Goal: Task Accomplishment & Management: Complete application form

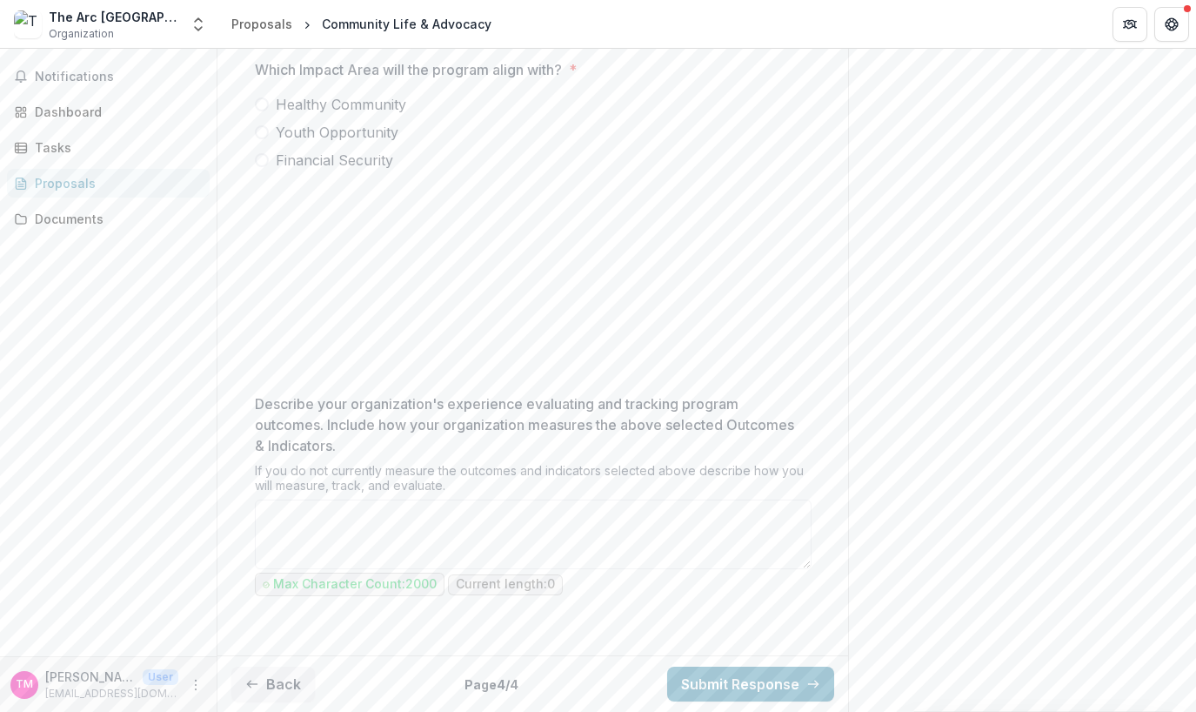
scroll to position [638, 0]
click at [681, 680] on button "Submit Response" at bounding box center [750, 683] width 167 height 35
drag, startPoint x: 772, startPoint y: 291, endPoint x: 563, endPoint y: 338, distance: 214.2
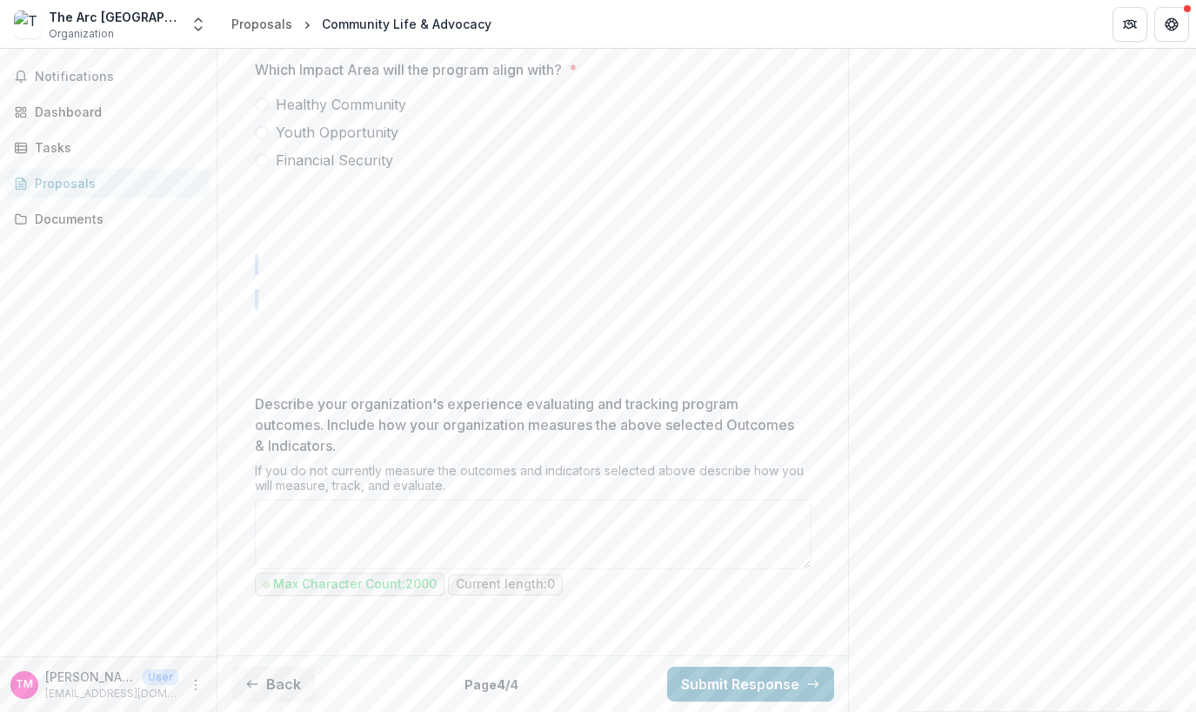
click at [563, 338] on div "**********" at bounding box center [533, 265] width 557 height 765
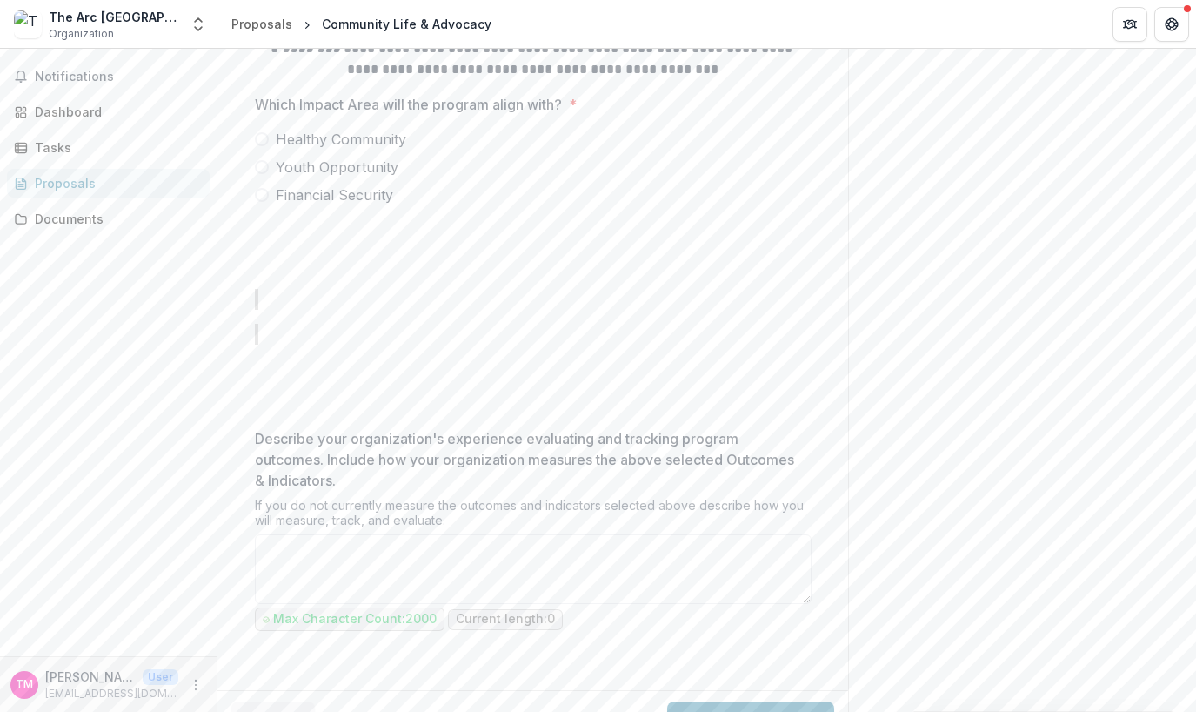
scroll to position [435, 0]
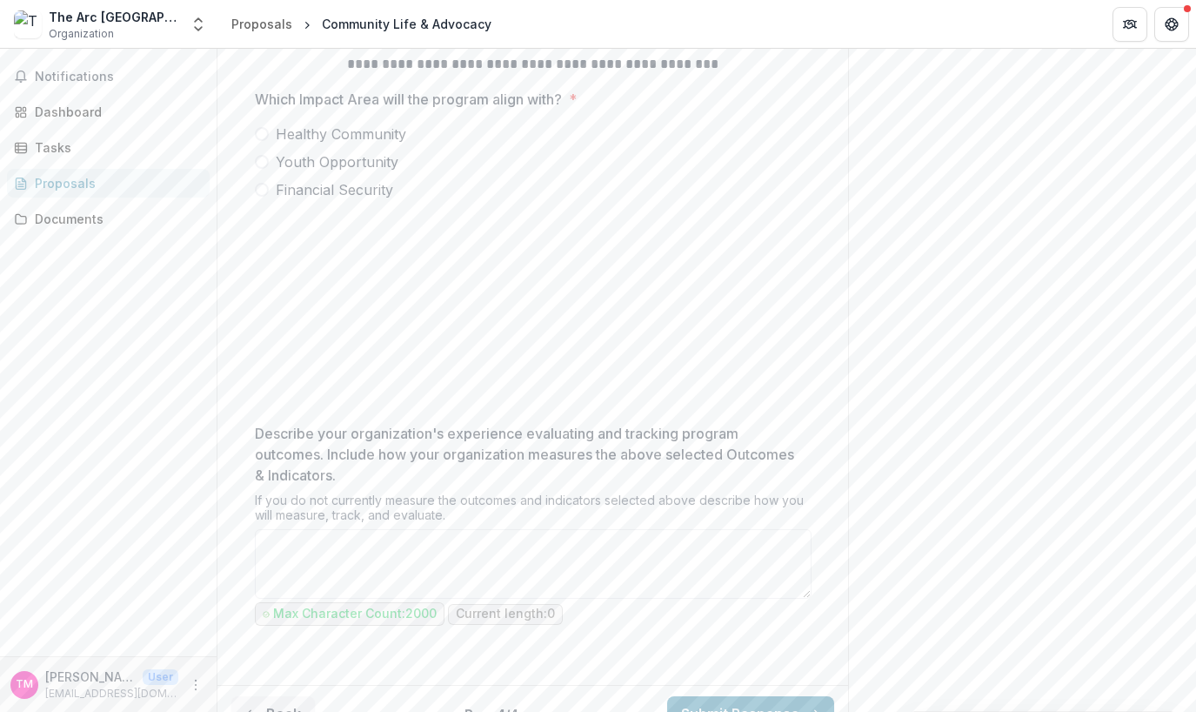
drag, startPoint x: 806, startPoint y: 357, endPoint x: 601, endPoint y: 368, distance: 204.8
click at [806, 200] on label "Financial Security" at bounding box center [533, 189] width 557 height 21
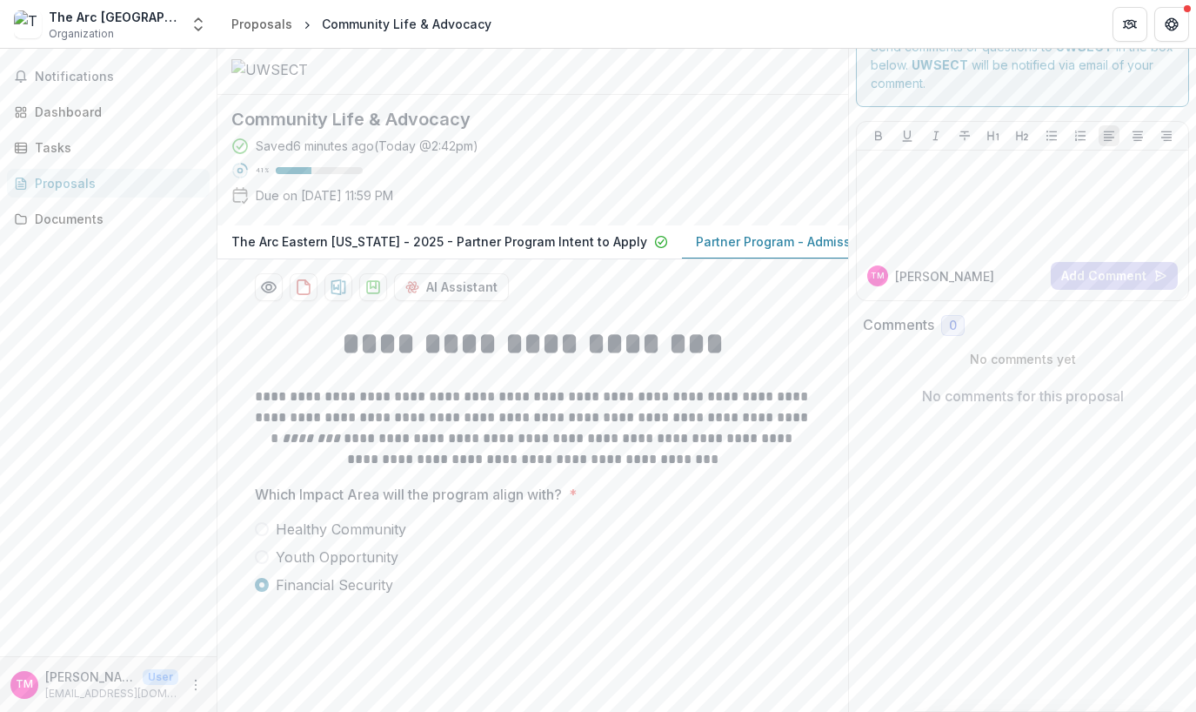
scroll to position [0, 0]
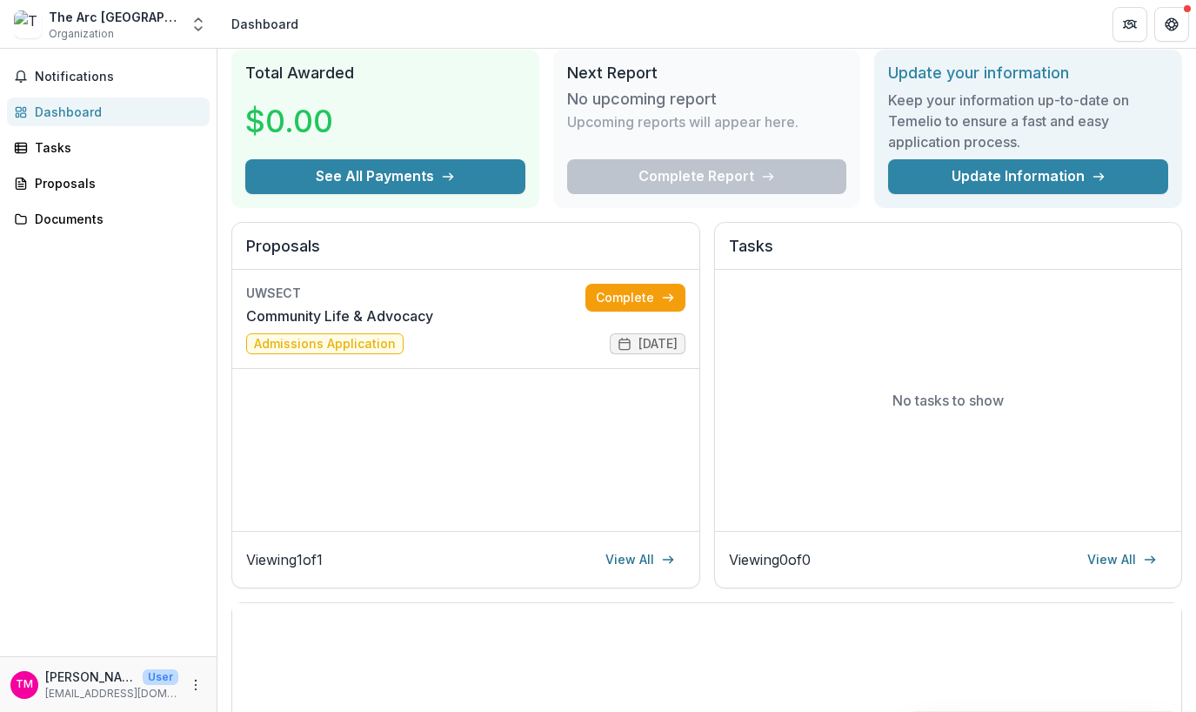
scroll to position [87, 0]
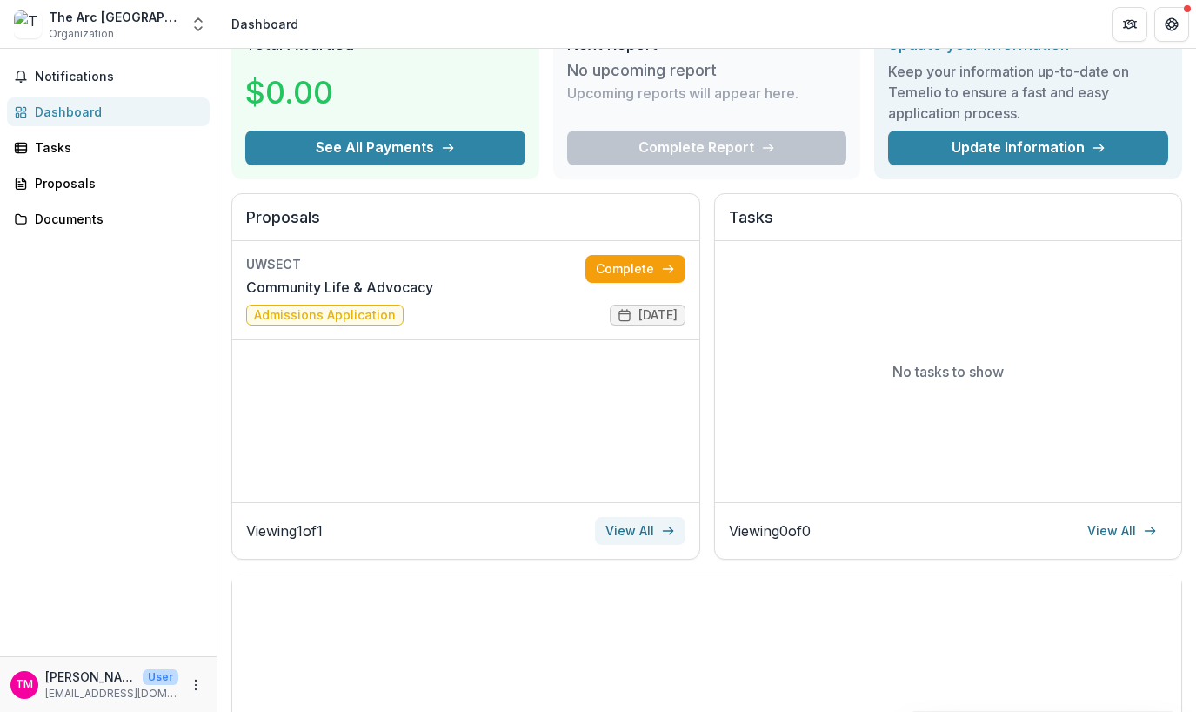
click at [647, 524] on link "View All" at bounding box center [640, 531] width 90 height 28
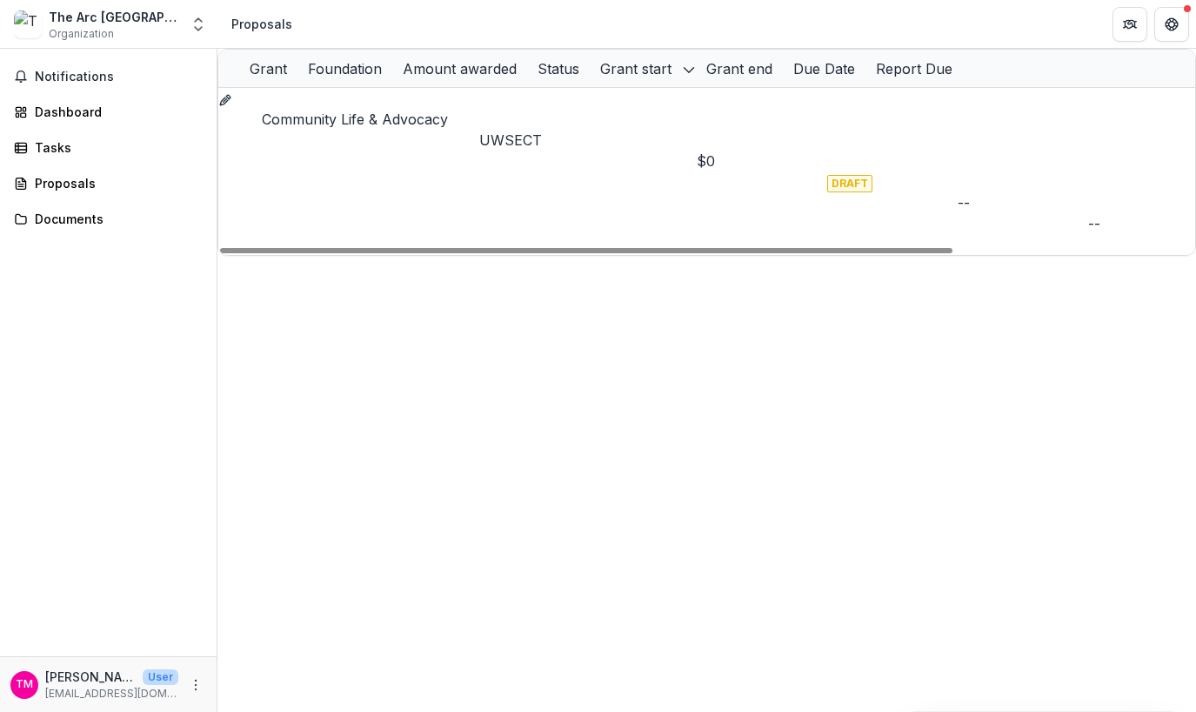
click at [534, 130] on p "UWSECT" at bounding box center [588, 140] width 218 height 21
click at [439, 158] on h2 "UWSECT" at bounding box center [446, 168] width 108 height 21
click at [367, 124] on link "Community Life & Advocacy" at bounding box center [355, 118] width 186 height 17
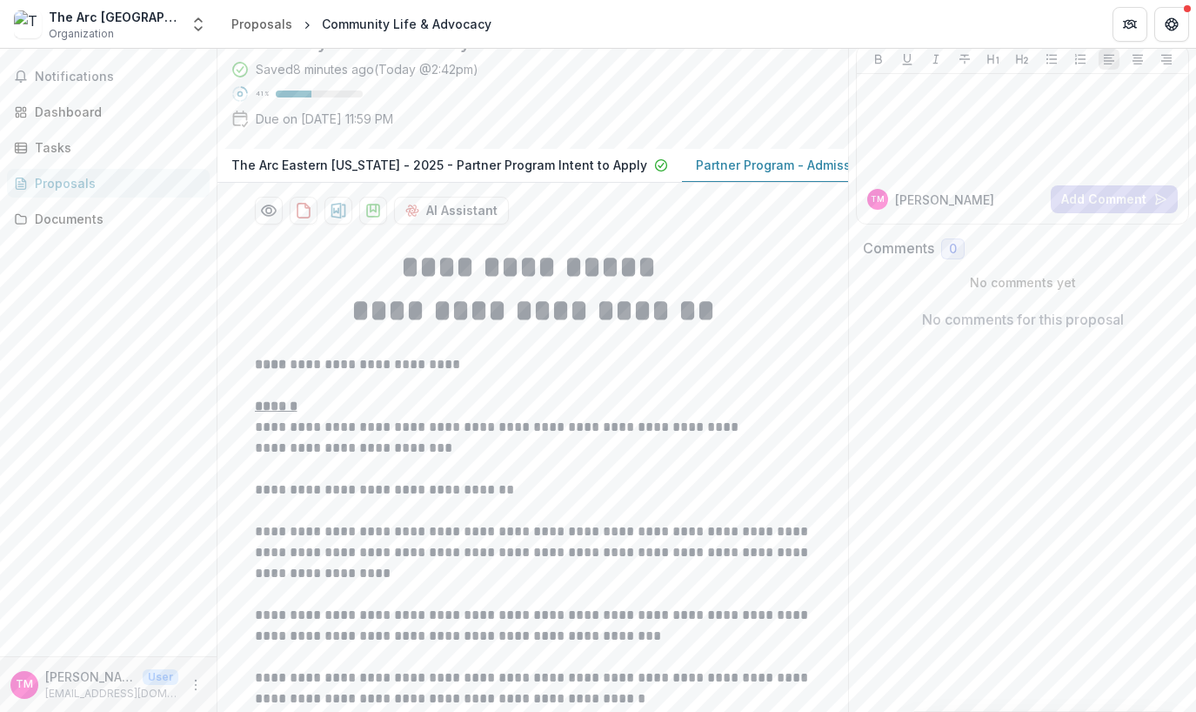
scroll to position [427, 0]
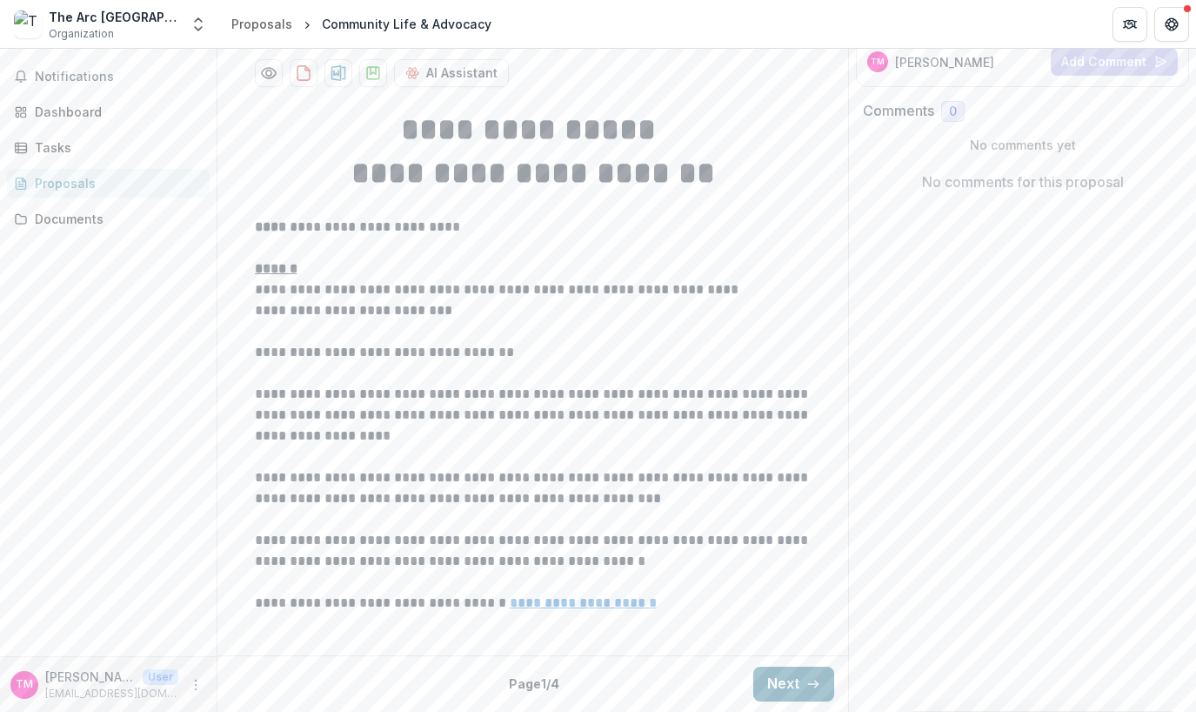
click at [780, 674] on button "Next" at bounding box center [793, 683] width 81 height 35
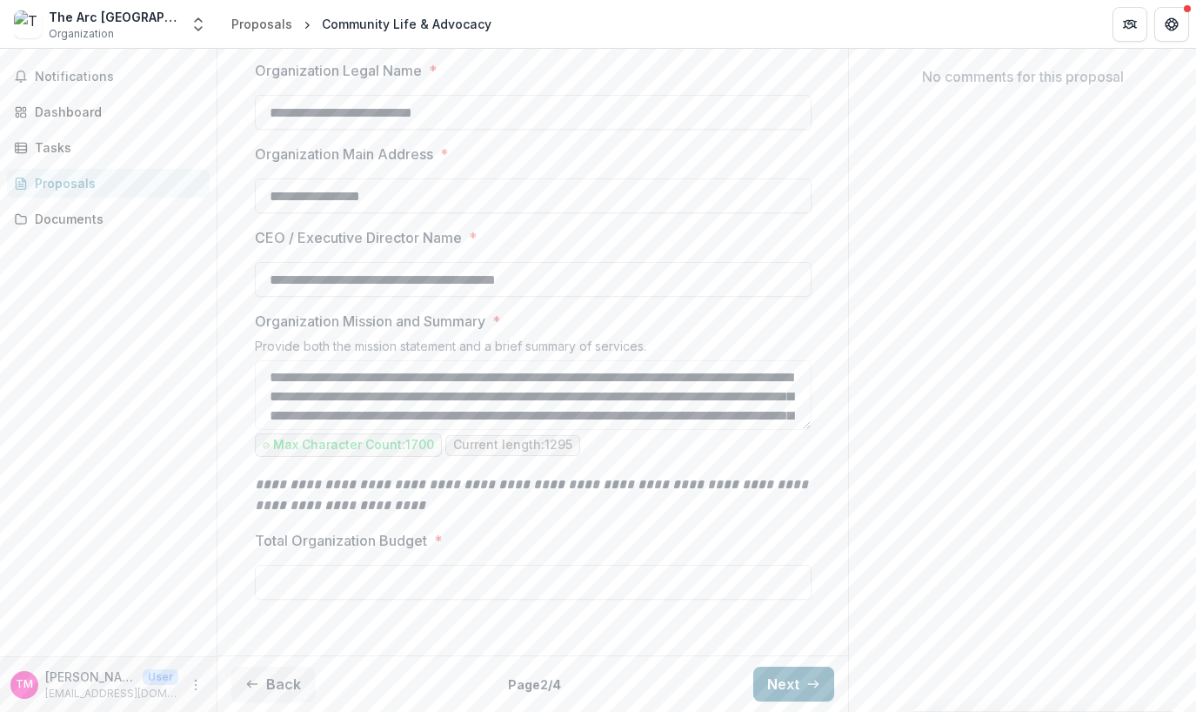
type input "**"
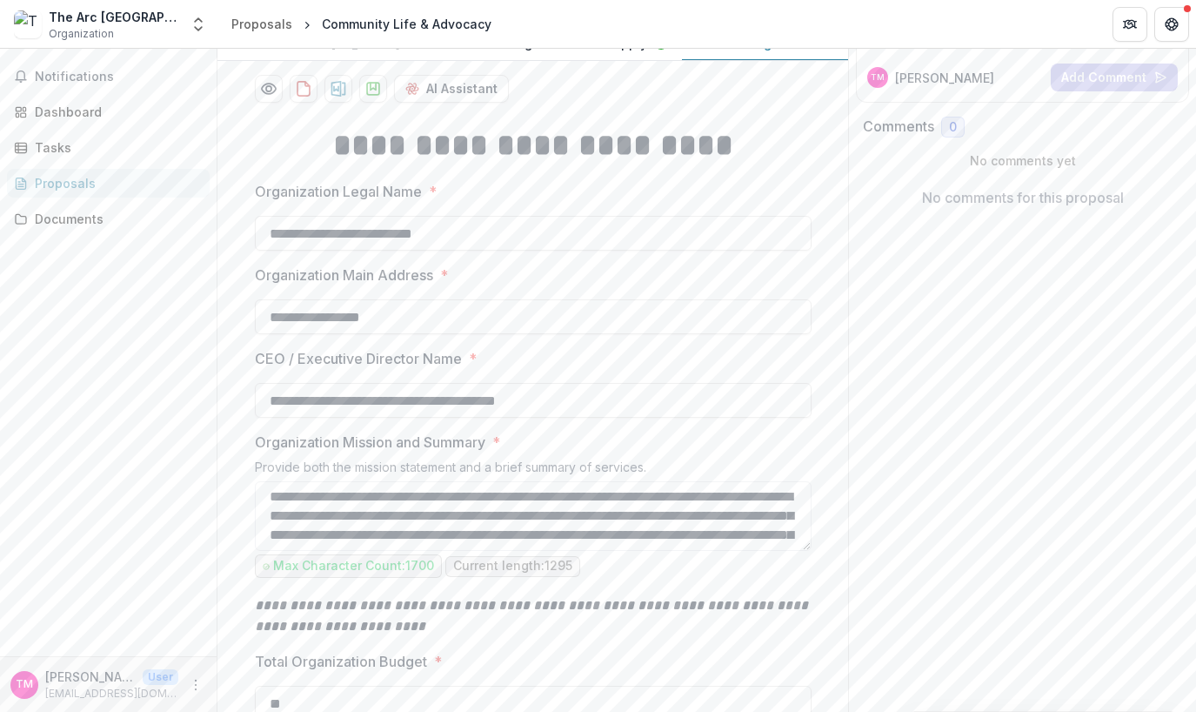
scroll to position [532, 0]
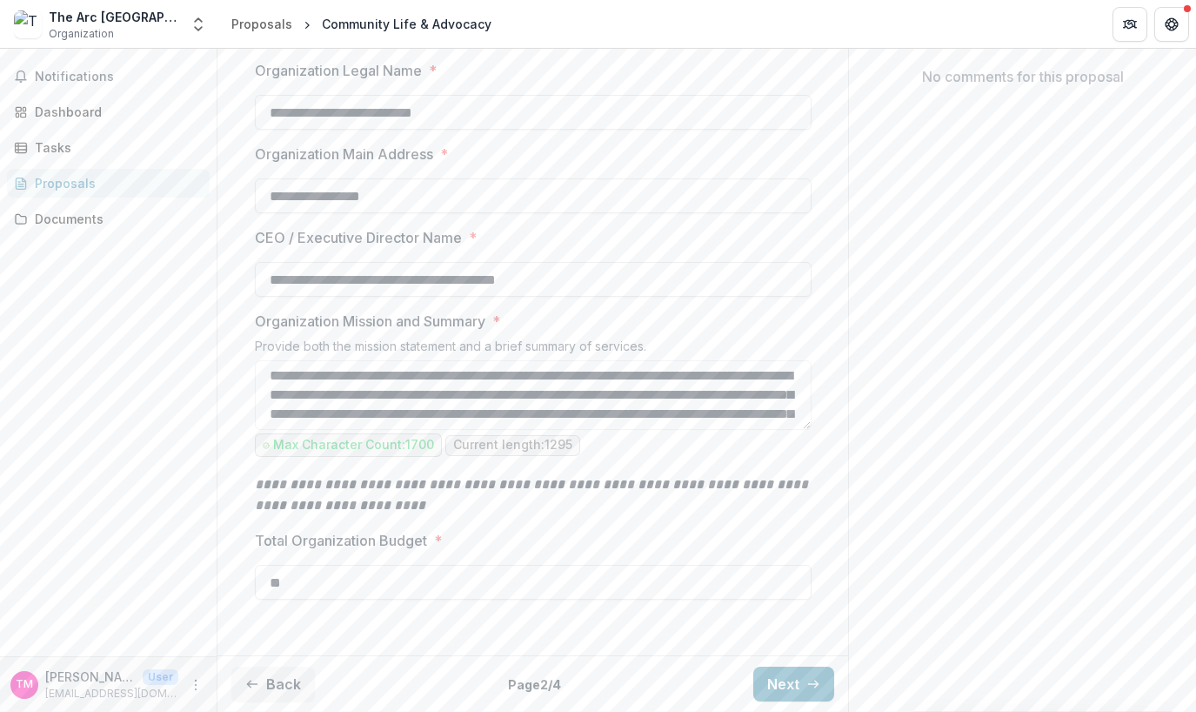
click at [774, 706] on div "Back Page 2 / 4 Next" at bounding box center [533, 683] width 631 height 57
click at [774, 698] on button "Next" at bounding box center [793, 683] width 81 height 35
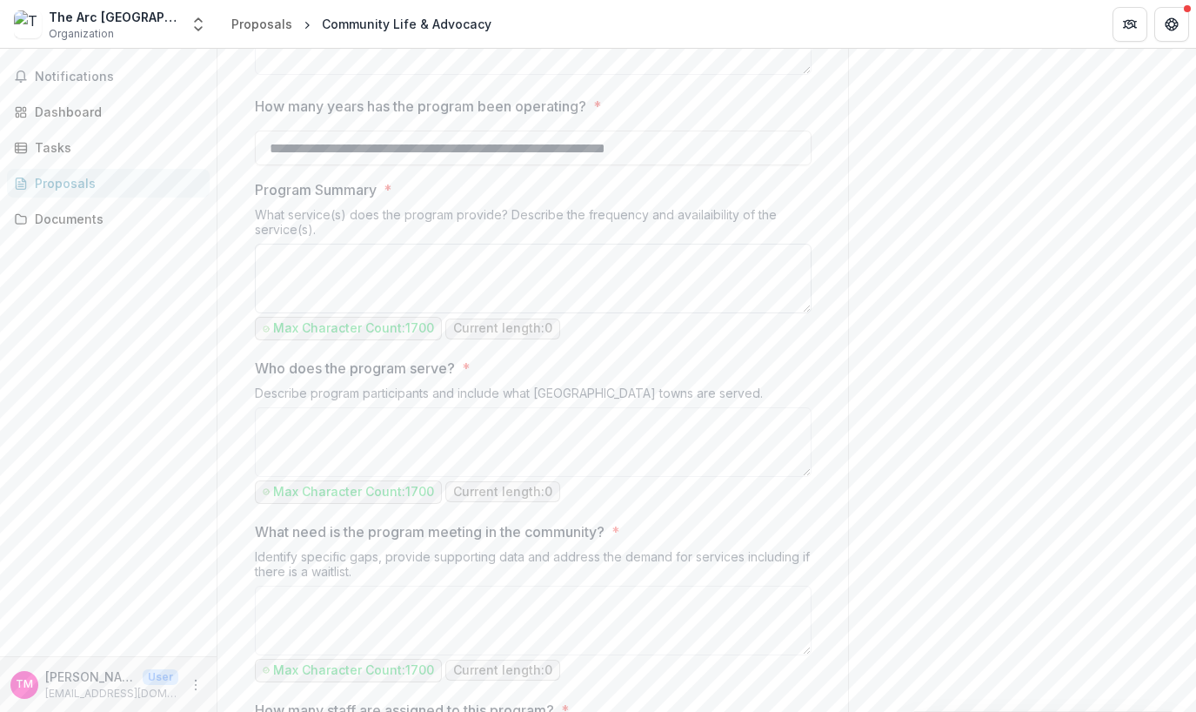
scroll to position [619, 0]
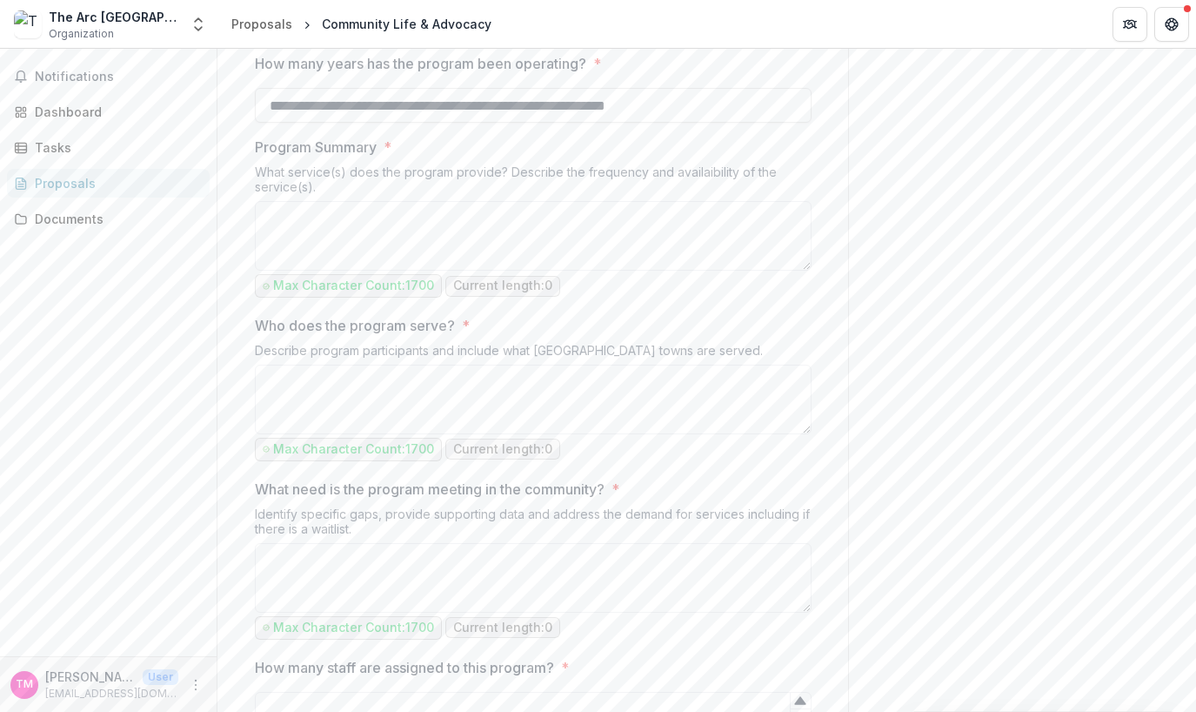
drag, startPoint x: 324, startPoint y: 365, endPoint x: 255, endPoint y: 347, distance: 70.9
click at [255, 201] on div "What service(s) does the program provide? Describe the frequency and availaibil…" at bounding box center [533, 182] width 557 height 37
copy div "What service(s) does the program provide? Describe the frequency and availaibil…"
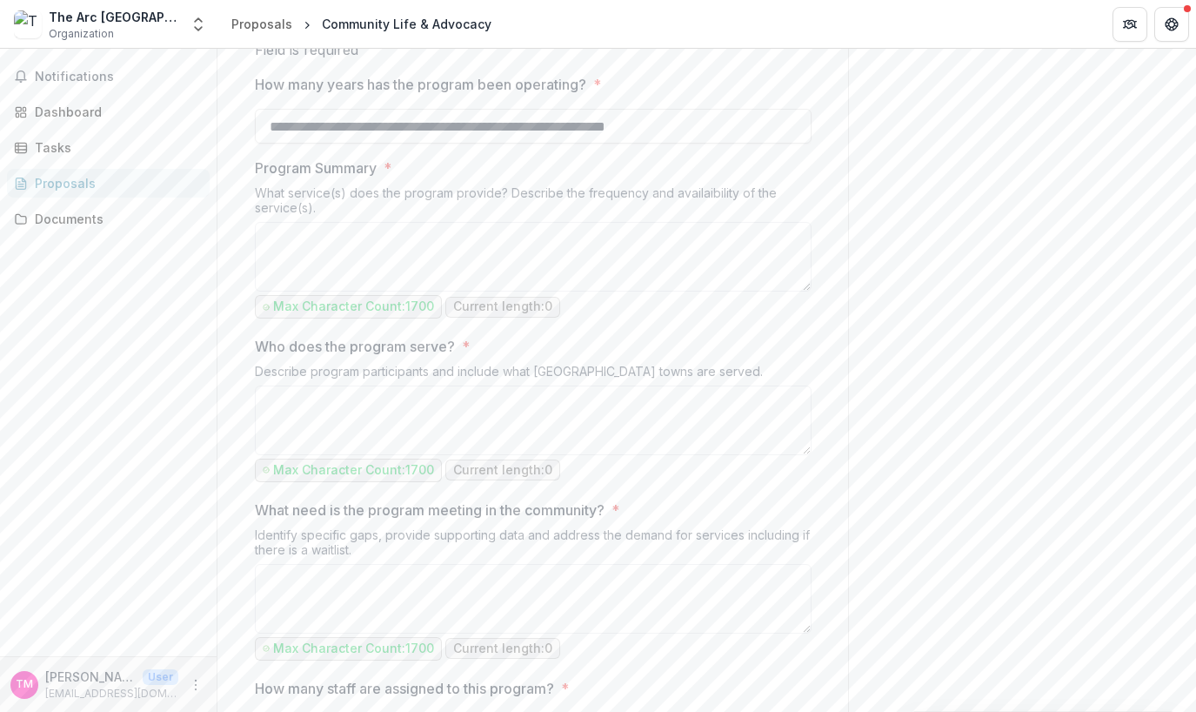
click at [329, 222] on div "What service(s) does the program provide? Describe the frequency and availaibil…" at bounding box center [533, 203] width 557 height 37
drag, startPoint x: 318, startPoint y: 380, endPoint x: 257, endPoint y: 370, distance: 61.8
click at [257, 222] on div "What service(s) does the program provide? Describe the frequency and availaibil…" at bounding box center [533, 203] width 557 height 37
copy div "What service(s) does the program provide? Describe the frequency and availaibil…"
